Goal: Transaction & Acquisition: Download file/media

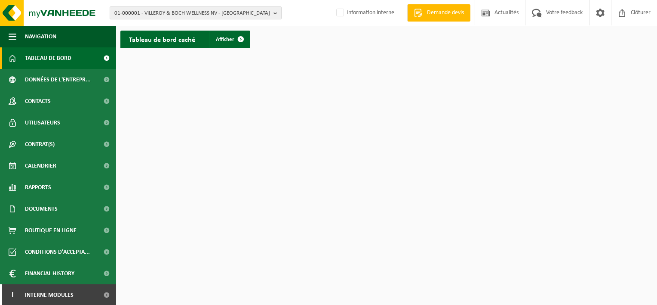
click at [174, 12] on span "01-000001 - VILLEROY & BOCH WELLNESS NV - ROESELARE" at bounding box center [192, 13] width 156 height 13
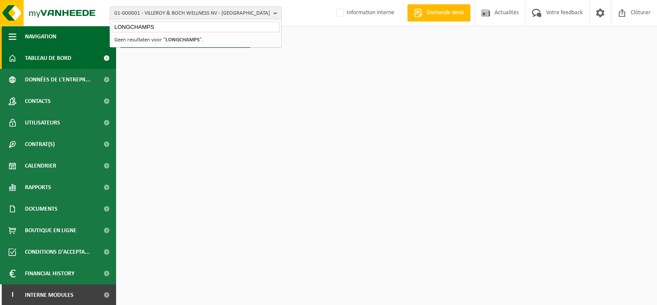
drag, startPoint x: 87, startPoint y: 26, endPoint x: 30, endPoint y: 26, distance: 57.2
click at [30, 26] on div "01-000001 - VILLEROY & BOCH WELLNESS NV - ROESELARE LONGCHAMPS 01-000001 - VILL…" at bounding box center [328, 26] width 657 height 52
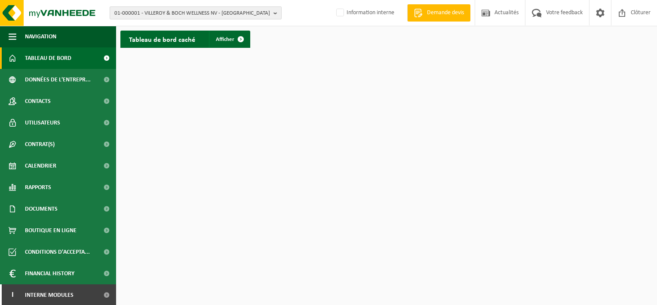
click at [156, 18] on span "01-000001 - VILLEROY & BOCH WELLNESS NV - ROESELARE" at bounding box center [192, 13] width 156 height 13
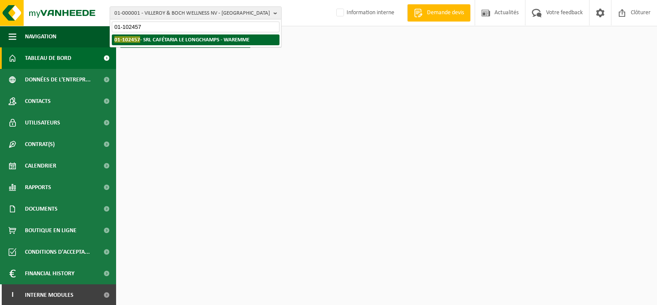
type input "01-102457"
click at [179, 37] on strong "01-102457 - SRL CAFÉTARIA LE LONGCHAMPS - WAREMME" at bounding box center [181, 39] width 135 height 6
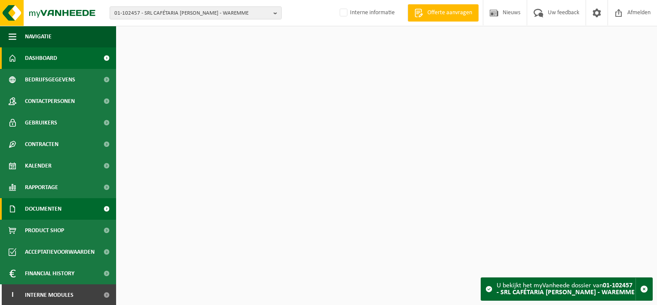
click at [57, 209] on span "Documenten" at bounding box center [43, 209] width 37 height 22
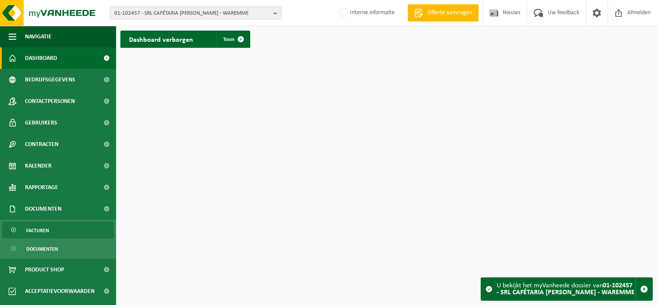
click at [58, 222] on link "Facturen" at bounding box center [58, 230] width 112 height 16
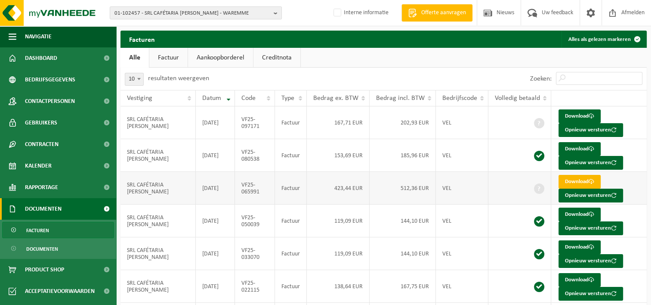
click at [584, 179] on link "Download" at bounding box center [579, 182] width 42 height 14
click at [177, 12] on span "01-102457 - SRL CAFÉTARIA LE LONGCHAMPS - WAREMME" at bounding box center [192, 13] width 156 height 13
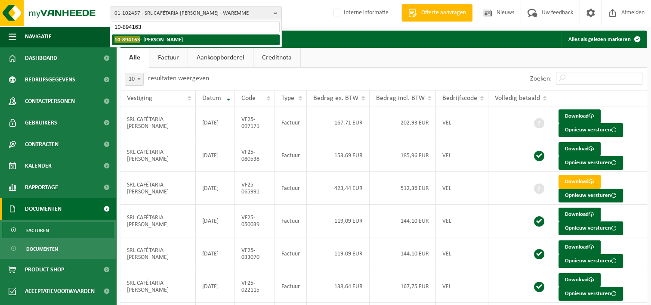
type input "10-894163"
click at [183, 38] on strong "10-894163 - KLICH BRUNO - ANDENNE" at bounding box center [148, 39] width 68 height 6
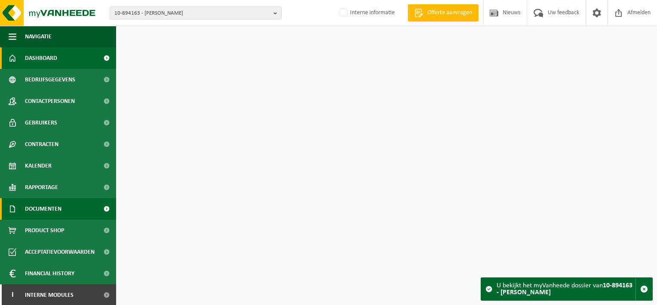
click at [47, 207] on span "Documenten" at bounding box center [43, 209] width 37 height 22
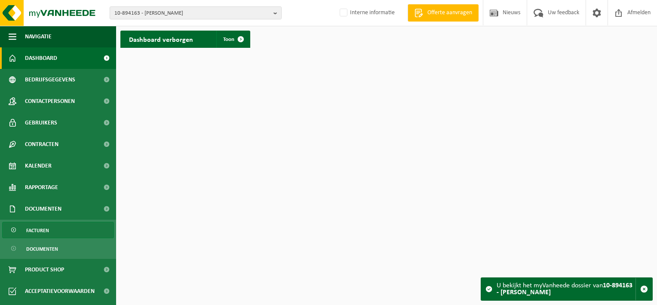
click at [48, 232] on span "Facturen" at bounding box center [37, 230] width 23 height 16
